Goal: Navigation & Orientation: Find specific page/section

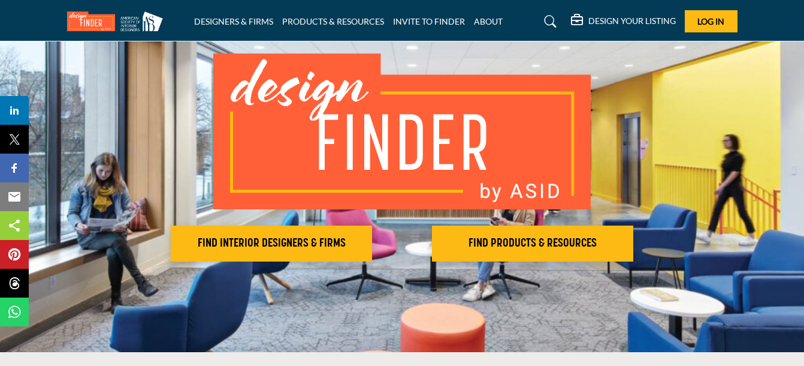
scroll to position [78, 0]
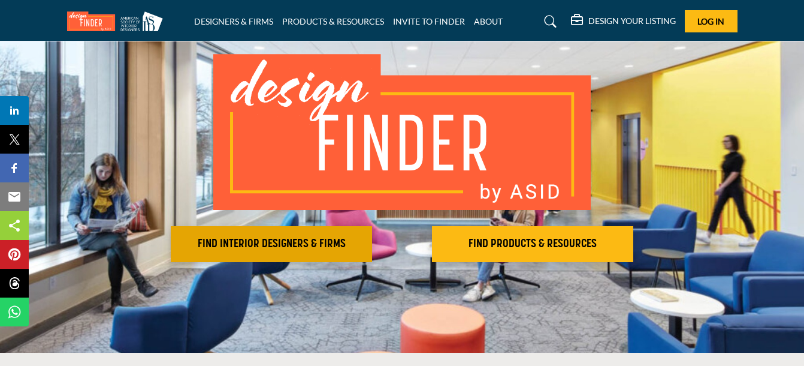
click at [236, 246] on h2 "FIND INTERIOR DESIGNERS & FIRMS" at bounding box center [271, 244] width 194 height 14
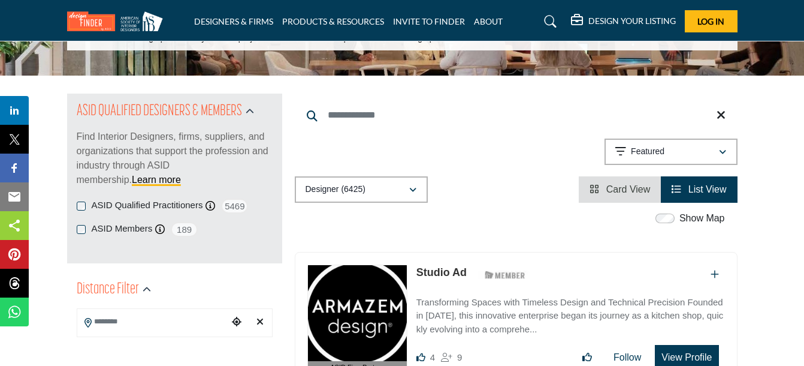
scroll to position [95, 0]
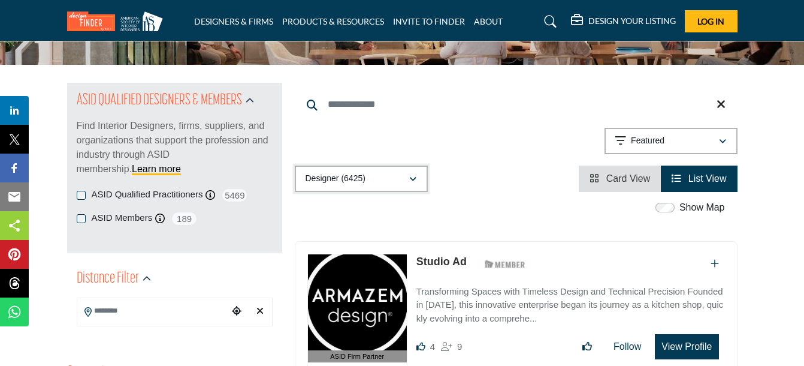
click at [415, 179] on icon "button" at bounding box center [412, 179] width 7 height 8
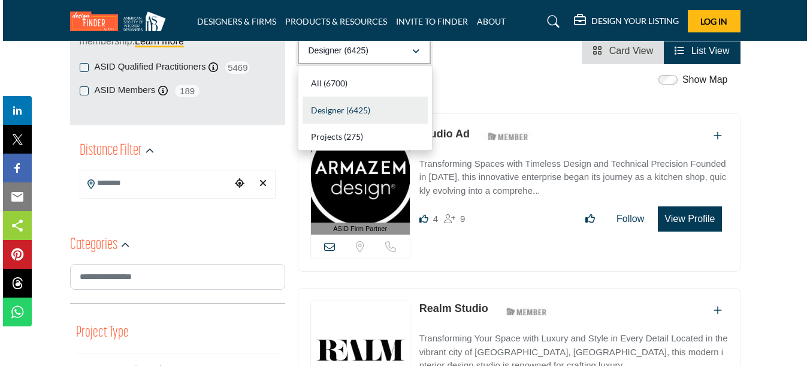
scroll to position [210, 0]
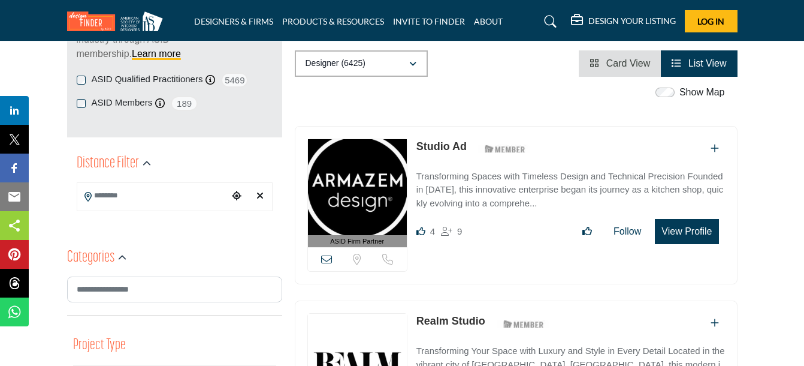
click at [691, 231] on button "View Profile" at bounding box center [687, 231] width 64 height 25
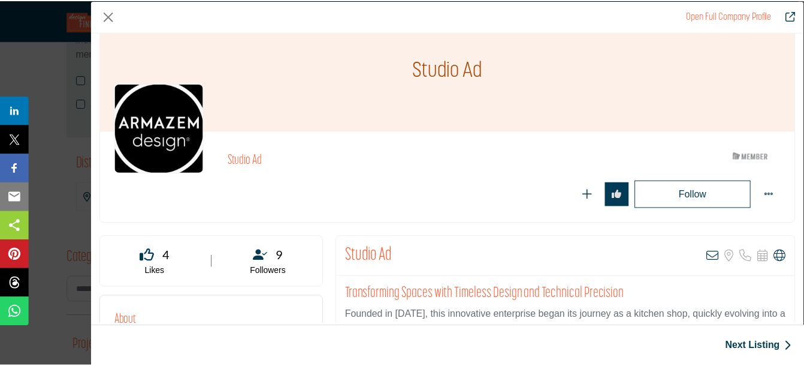
scroll to position [0, 0]
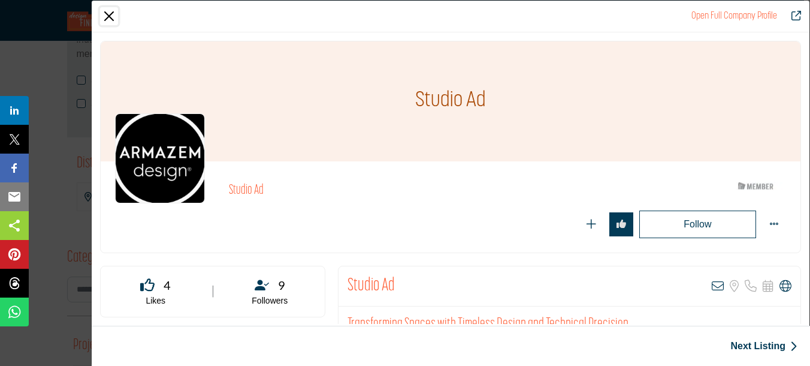
click at [107, 16] on button "Close" at bounding box center [109, 16] width 18 height 18
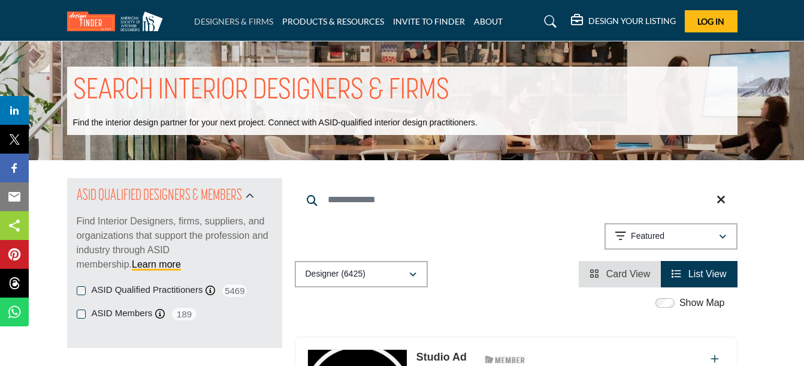
click at [216, 18] on link "DESIGNERS & FIRMS" at bounding box center [233, 21] width 79 height 10
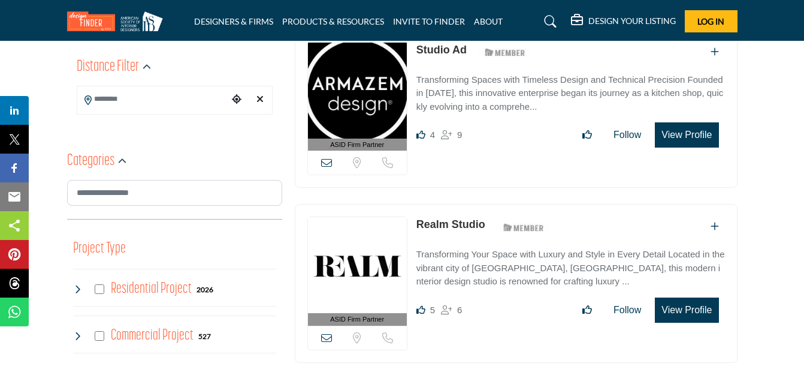
scroll to position [313, 0]
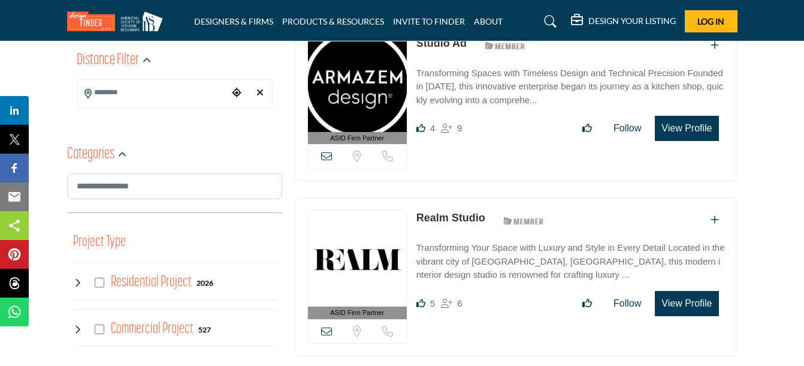
click at [96, 324] on div "Commercial Project 527" at bounding box center [142, 329] width 138 height 22
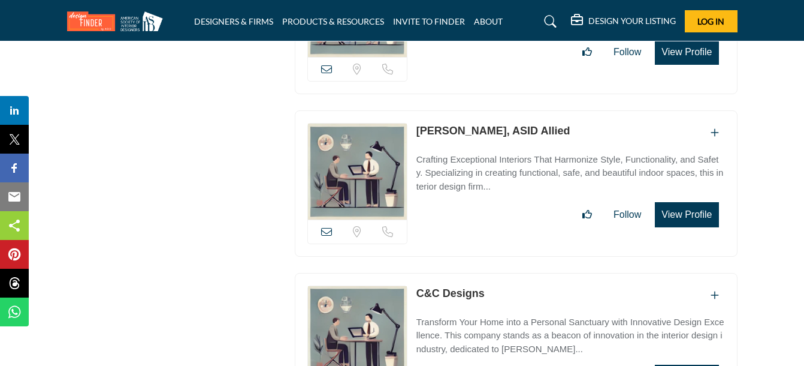
scroll to position [3408, 0]
